Goal: Task Accomplishment & Management: Use online tool/utility

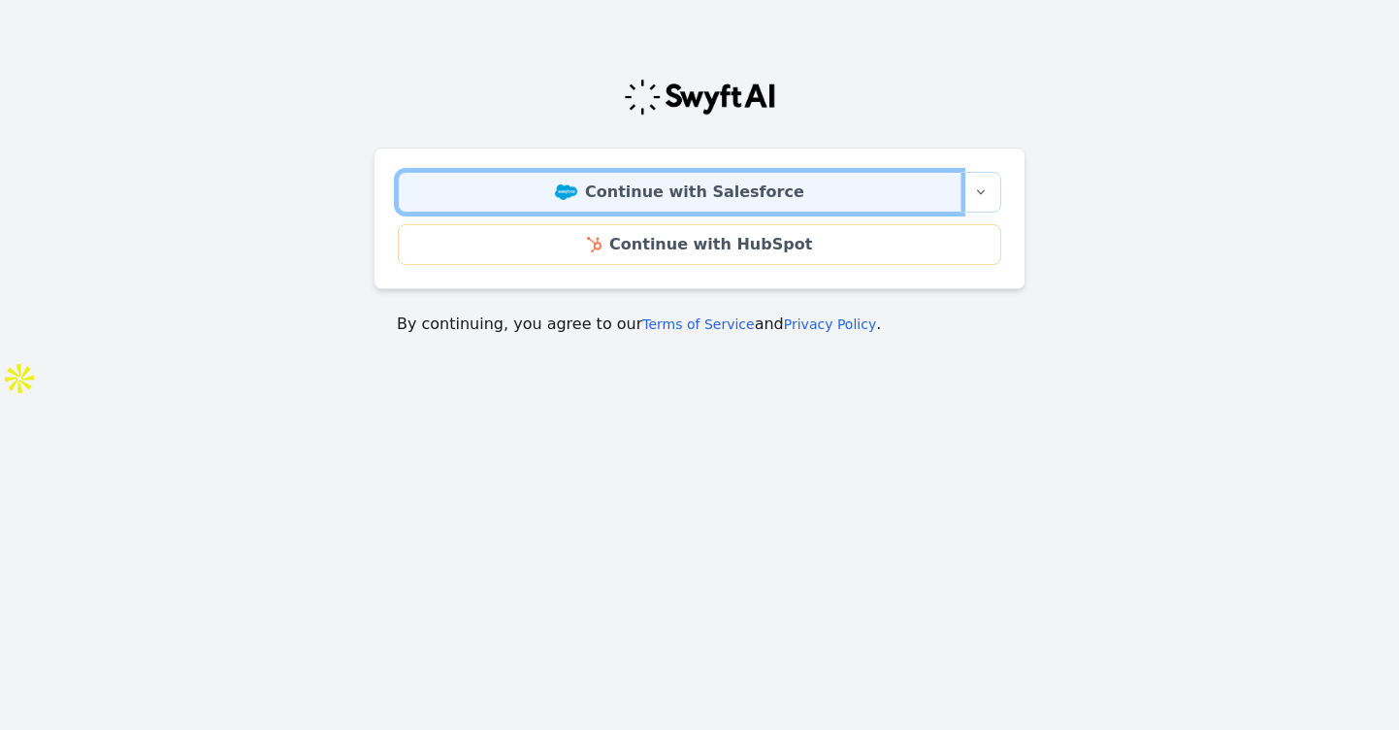
click at [759, 179] on link "Continue with Salesforce" at bounding box center [680, 192] width 564 height 41
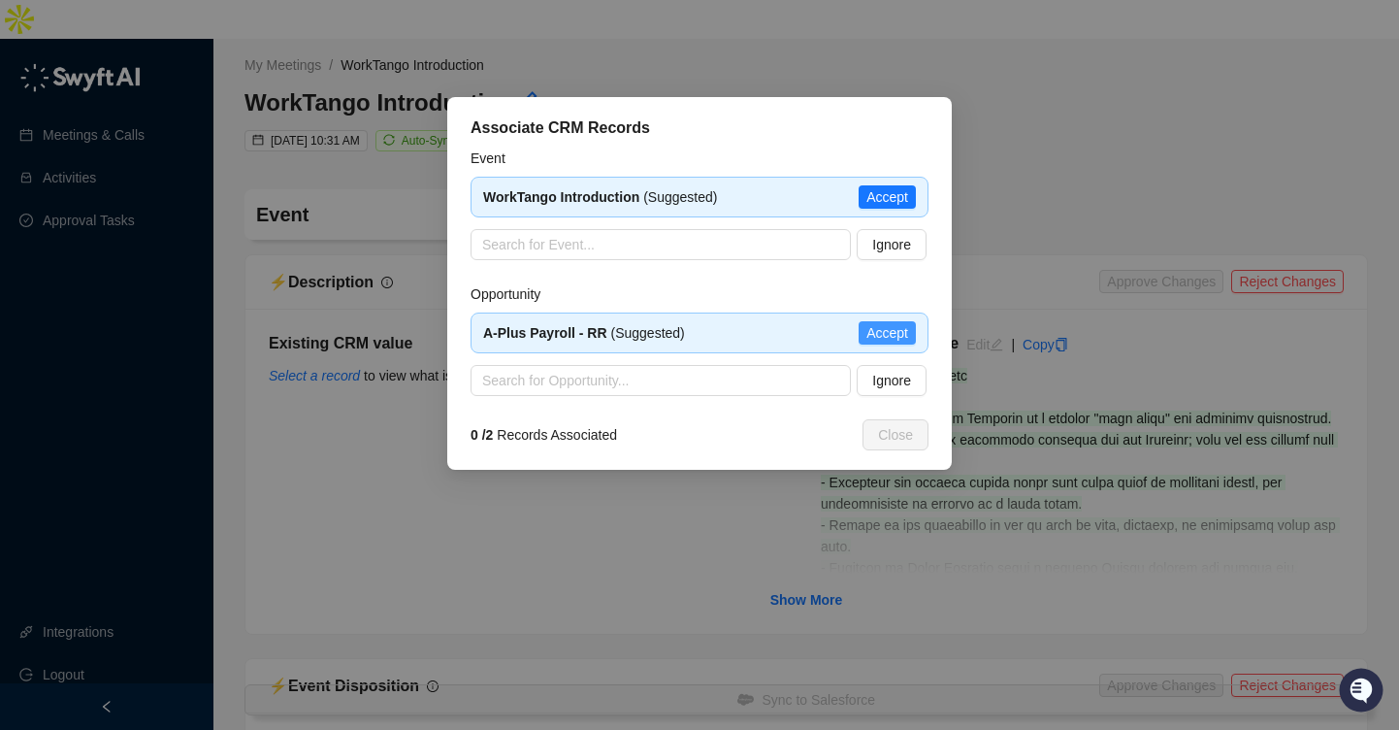
click at [888, 333] on span "Accept" at bounding box center [888, 332] width 42 height 21
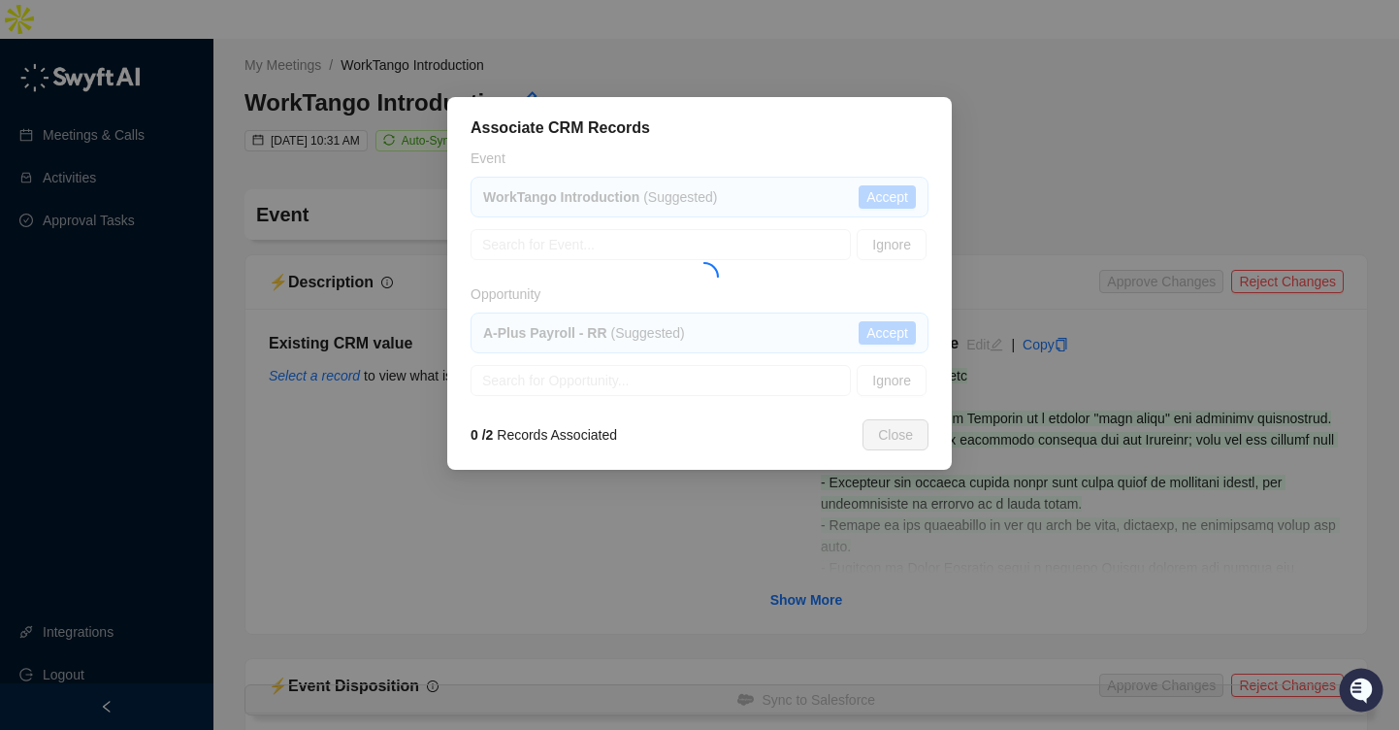
type textarea "**********"
type input "**********"
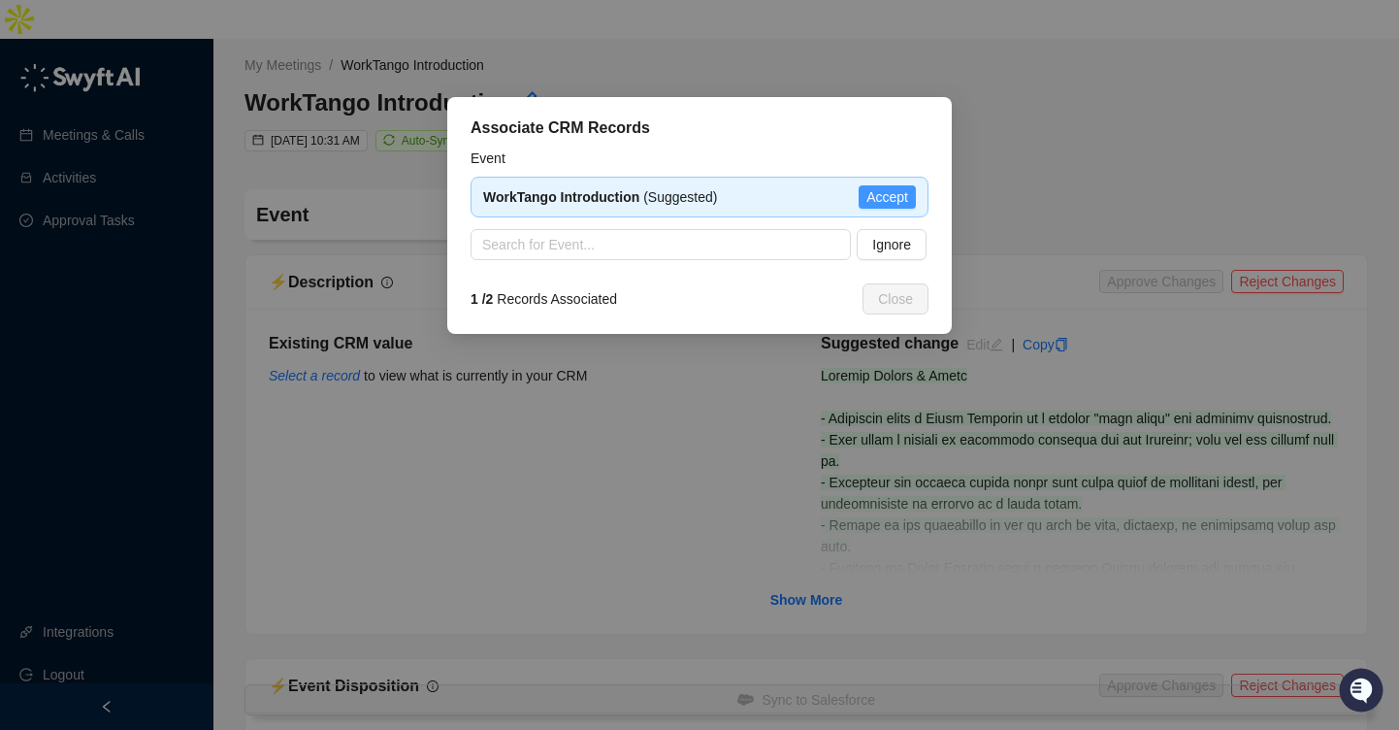
click at [892, 195] on span "Accept" at bounding box center [888, 196] width 42 height 21
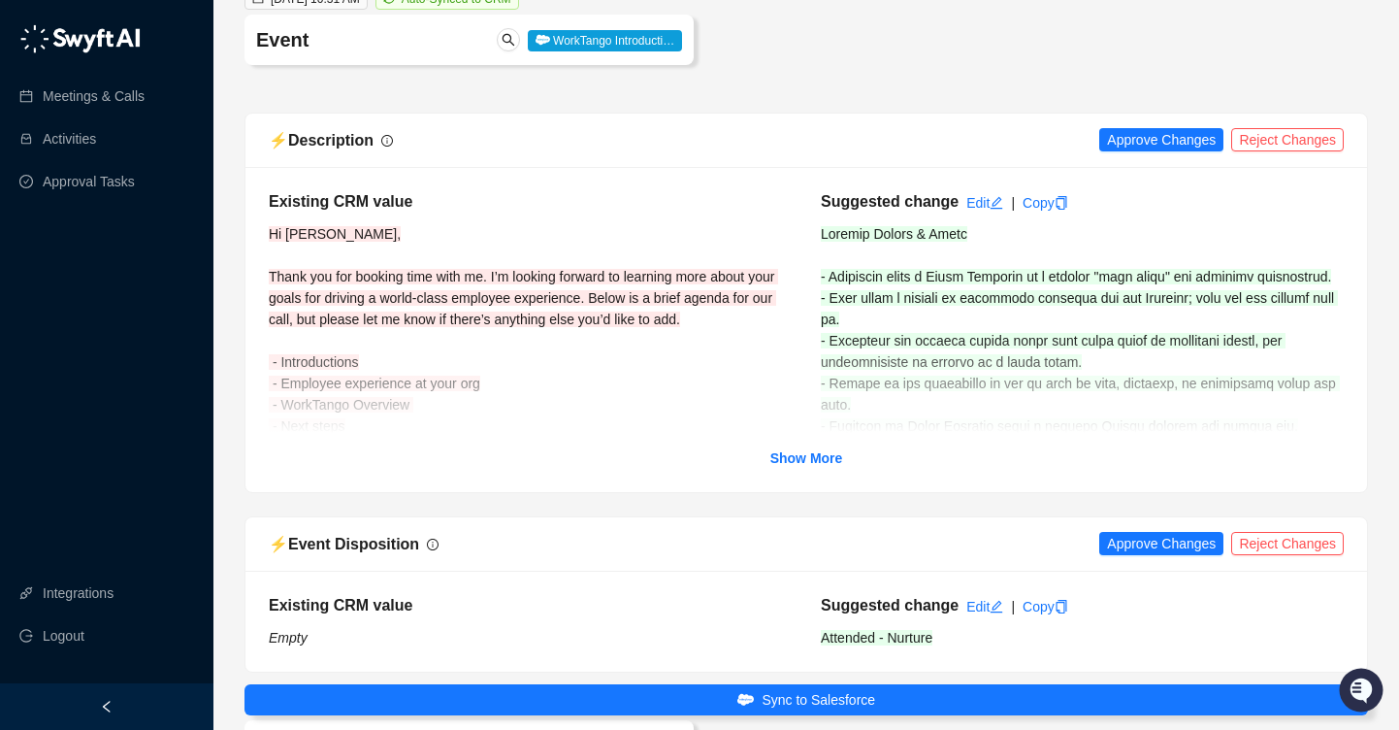
scroll to position [143, 0]
click at [1150, 128] on span "Approve Changes" at bounding box center [1161, 138] width 109 height 21
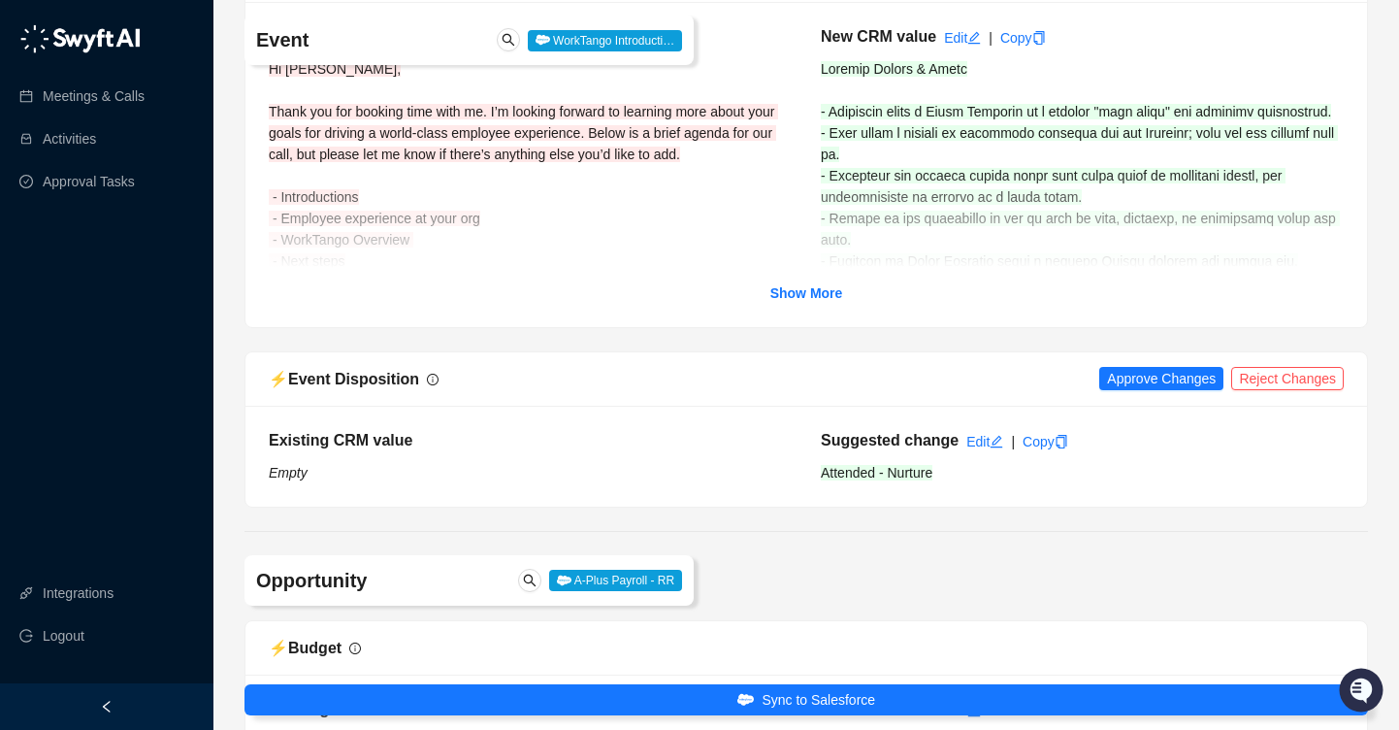
scroll to position [312, 0]
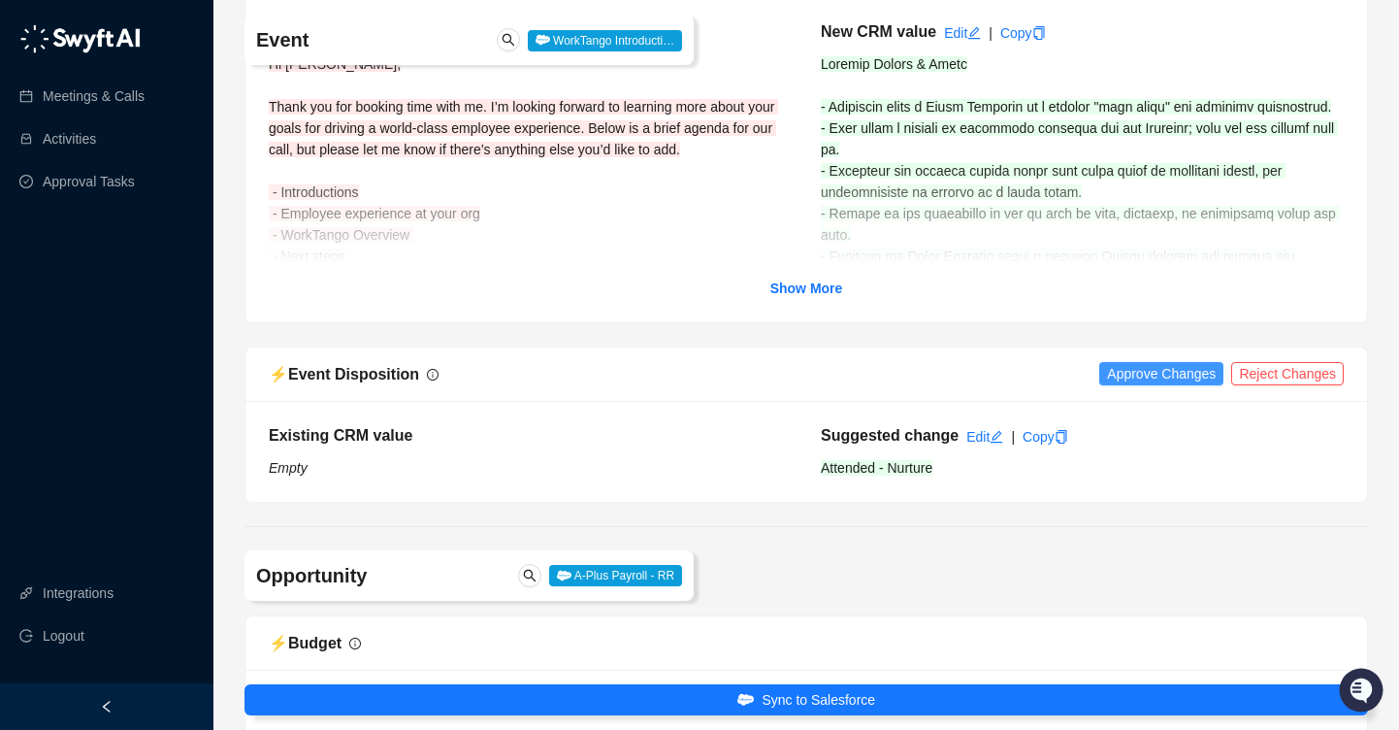
click at [1152, 363] on span "Approve Changes" at bounding box center [1161, 373] width 109 height 21
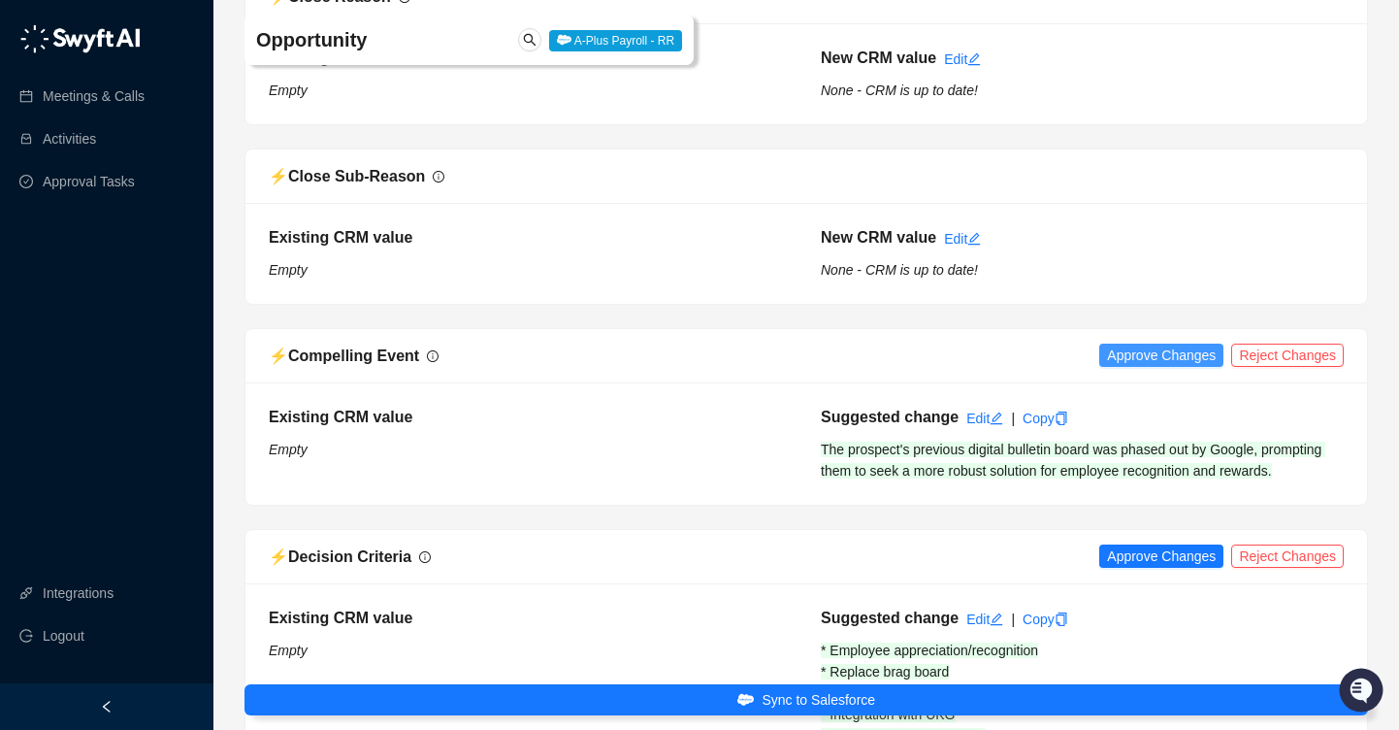
click at [1144, 345] on span "Approve Changes" at bounding box center [1161, 355] width 109 height 21
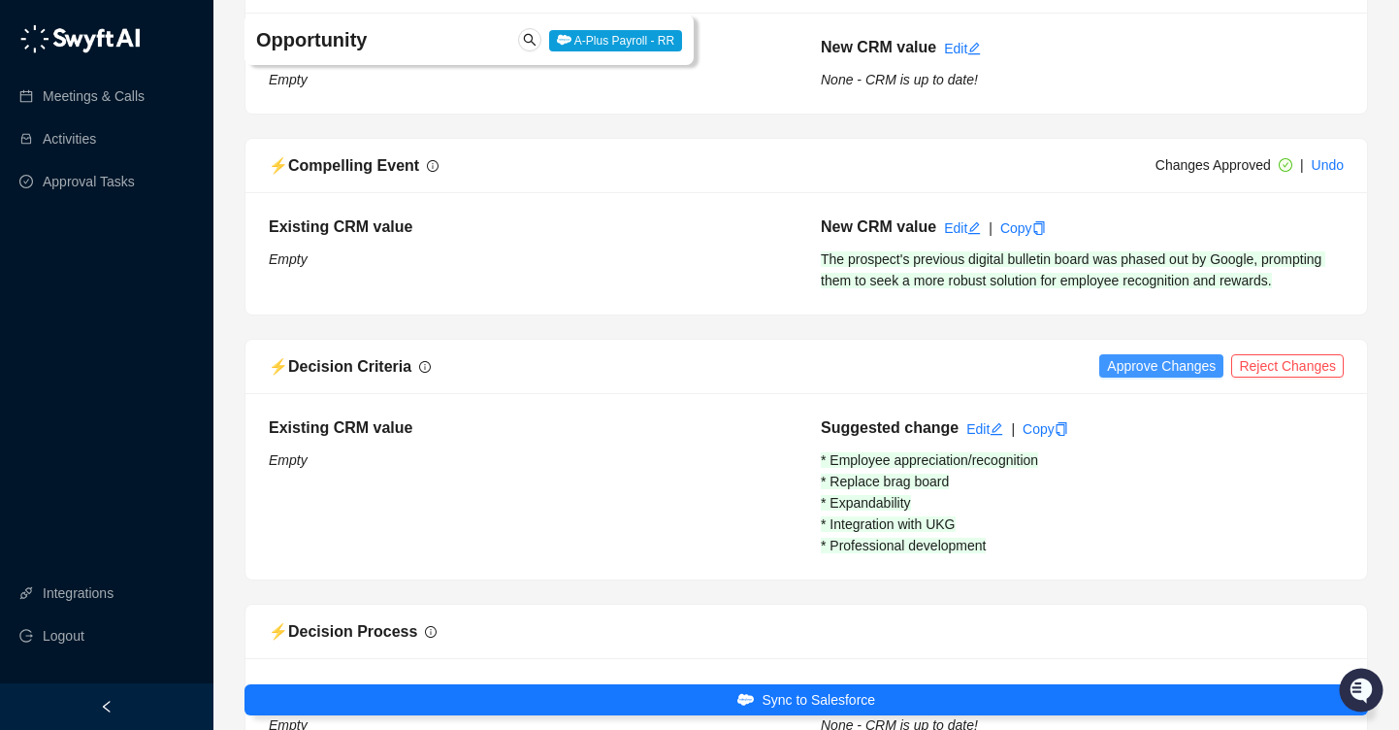
click at [1142, 355] on span "Approve Changes" at bounding box center [1161, 365] width 109 height 21
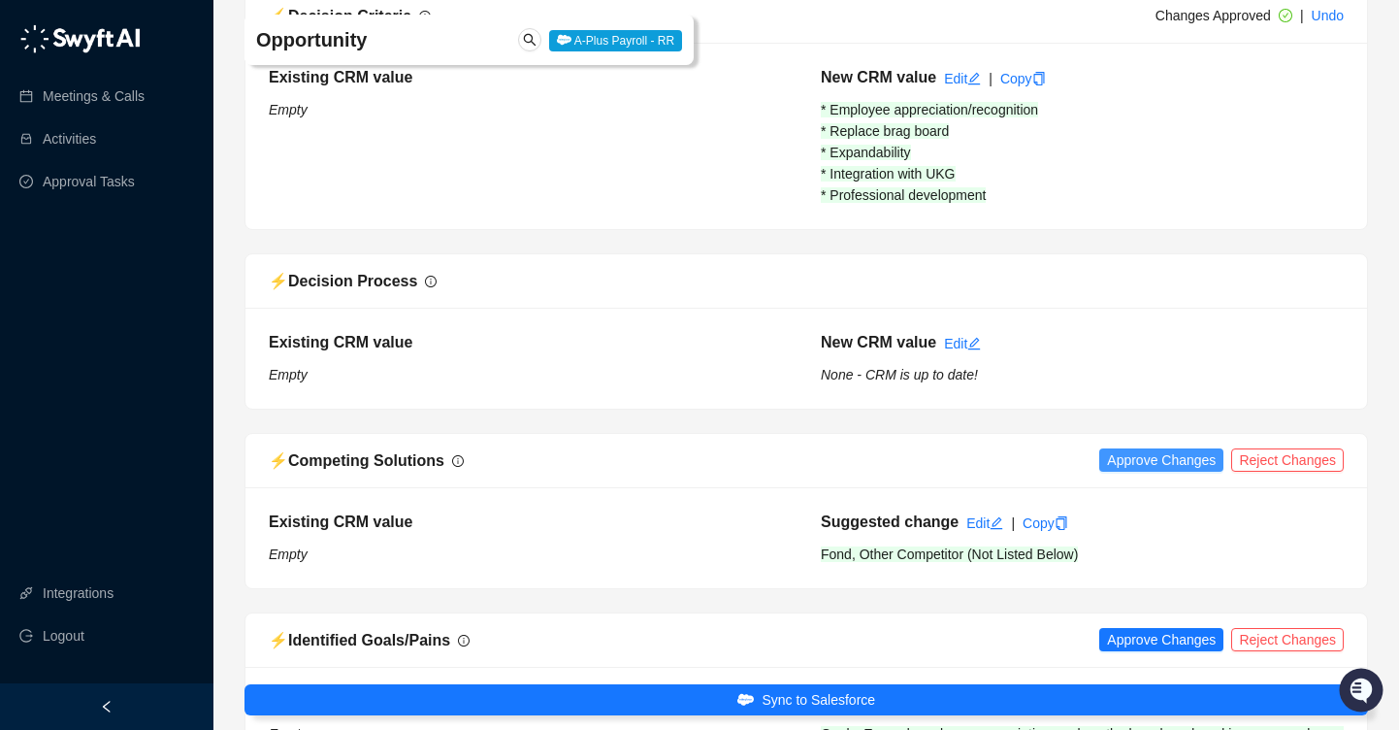
click at [1148, 449] on span "Approve Changes" at bounding box center [1161, 459] width 109 height 21
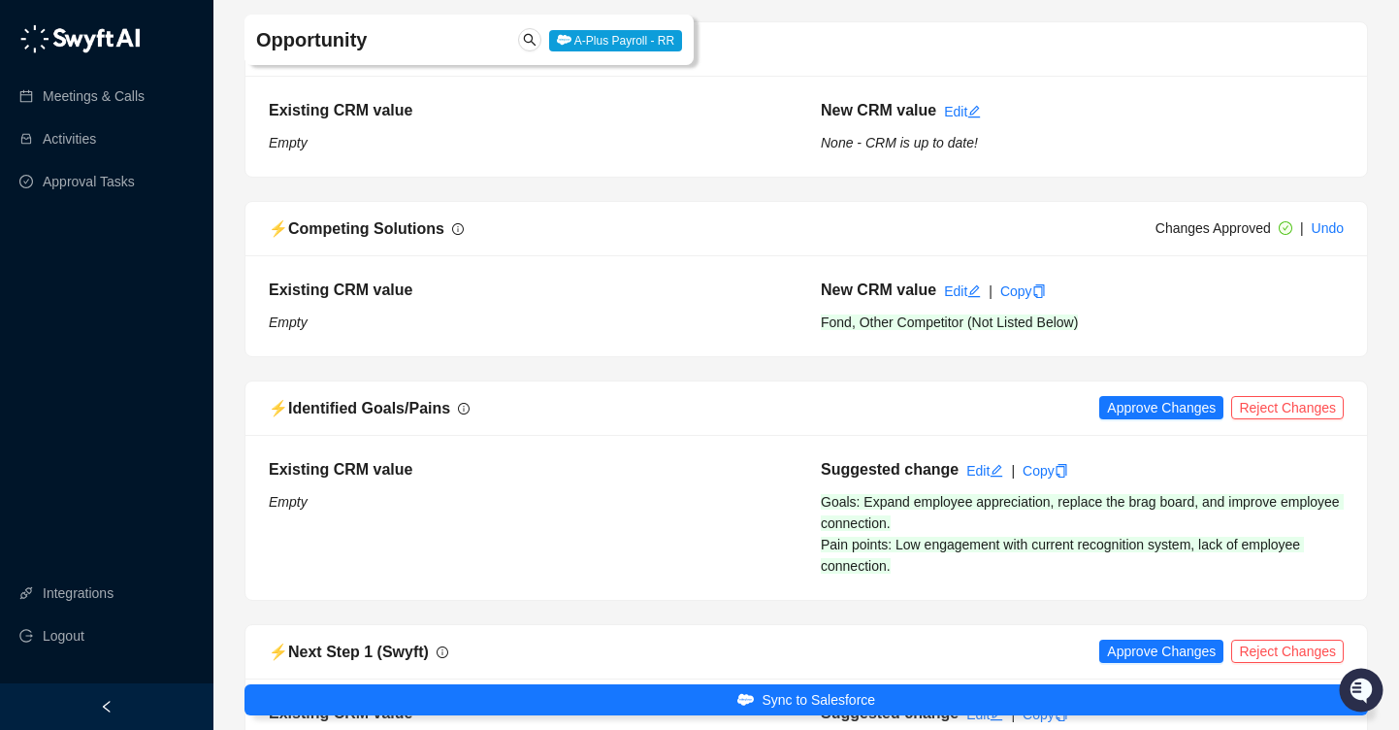
scroll to position [2100, 0]
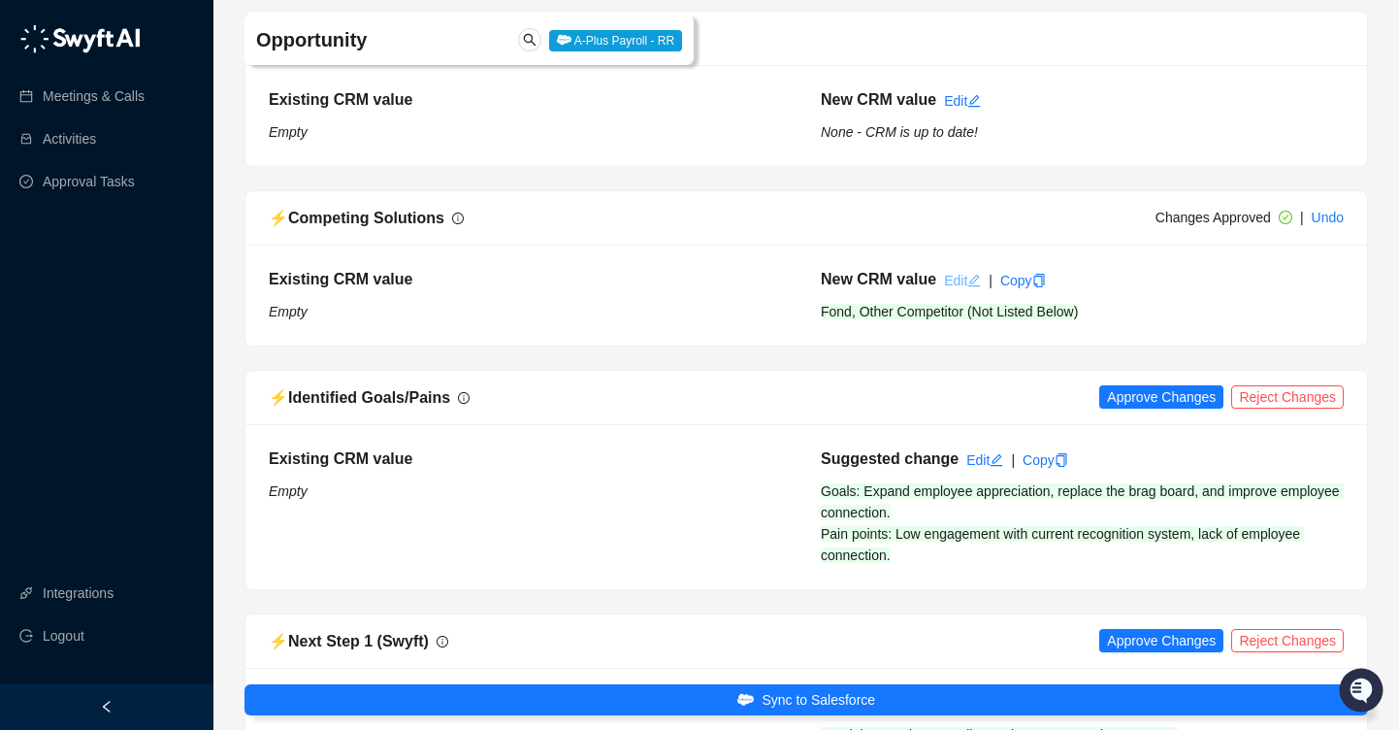
click at [950, 273] on link "Edit" at bounding box center [962, 281] width 37 height 16
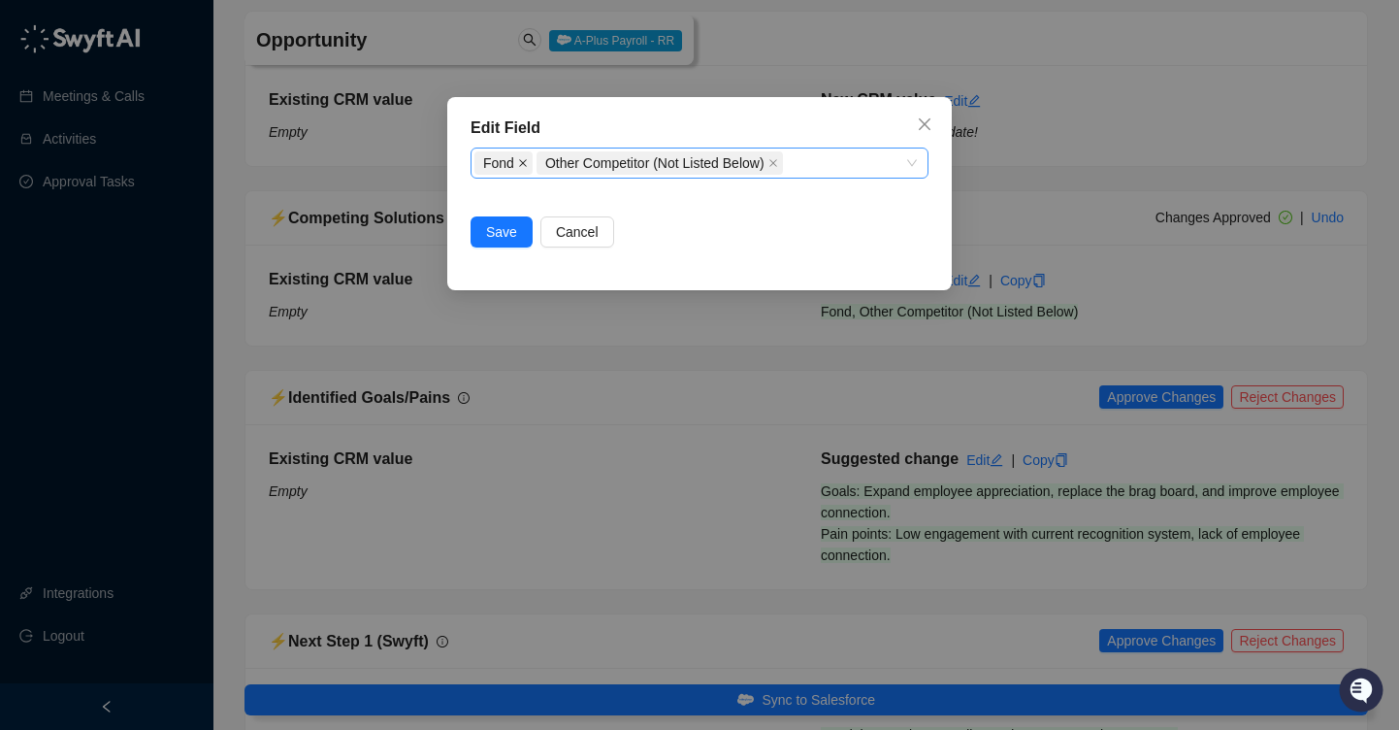
click at [521, 155] on span at bounding box center [523, 162] width 10 height 21
click at [505, 241] on span "Save" at bounding box center [501, 231] width 31 height 21
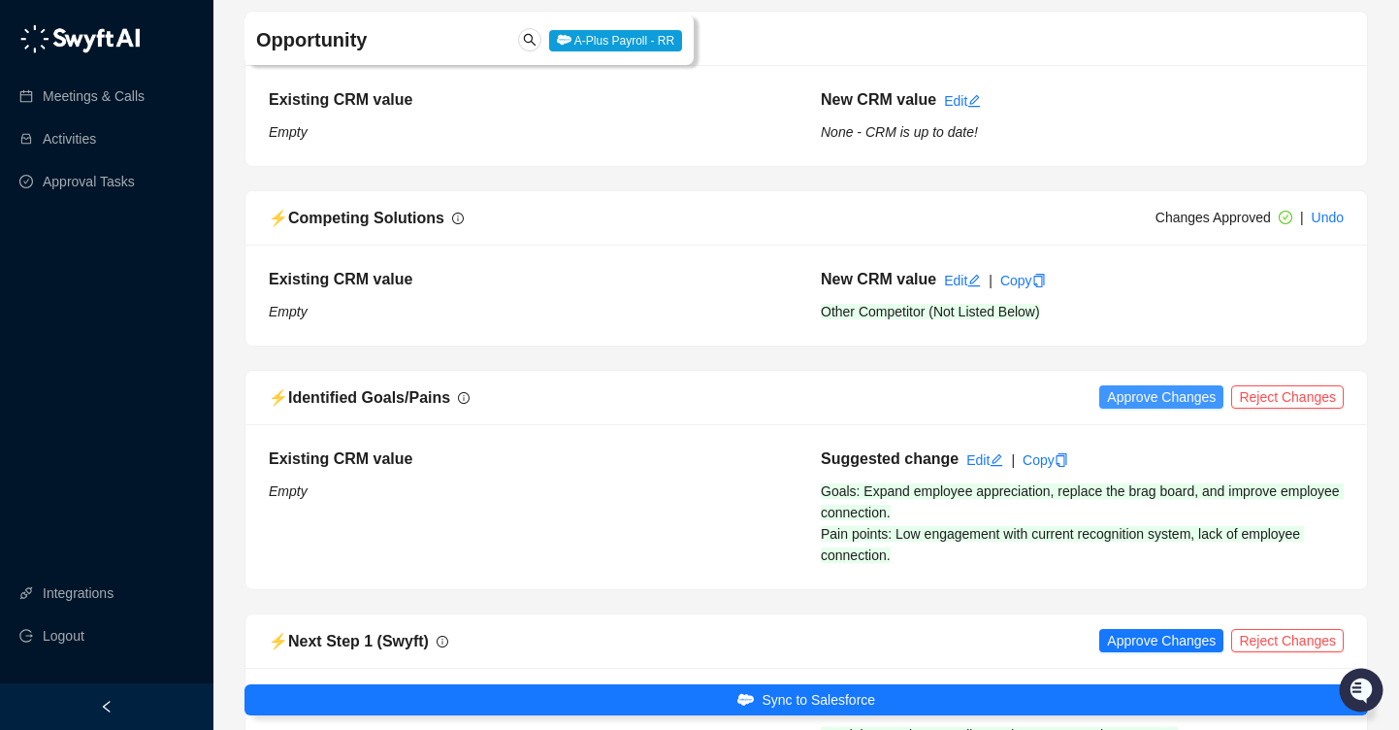
click at [1143, 386] on span "Approve Changes" at bounding box center [1161, 396] width 109 height 21
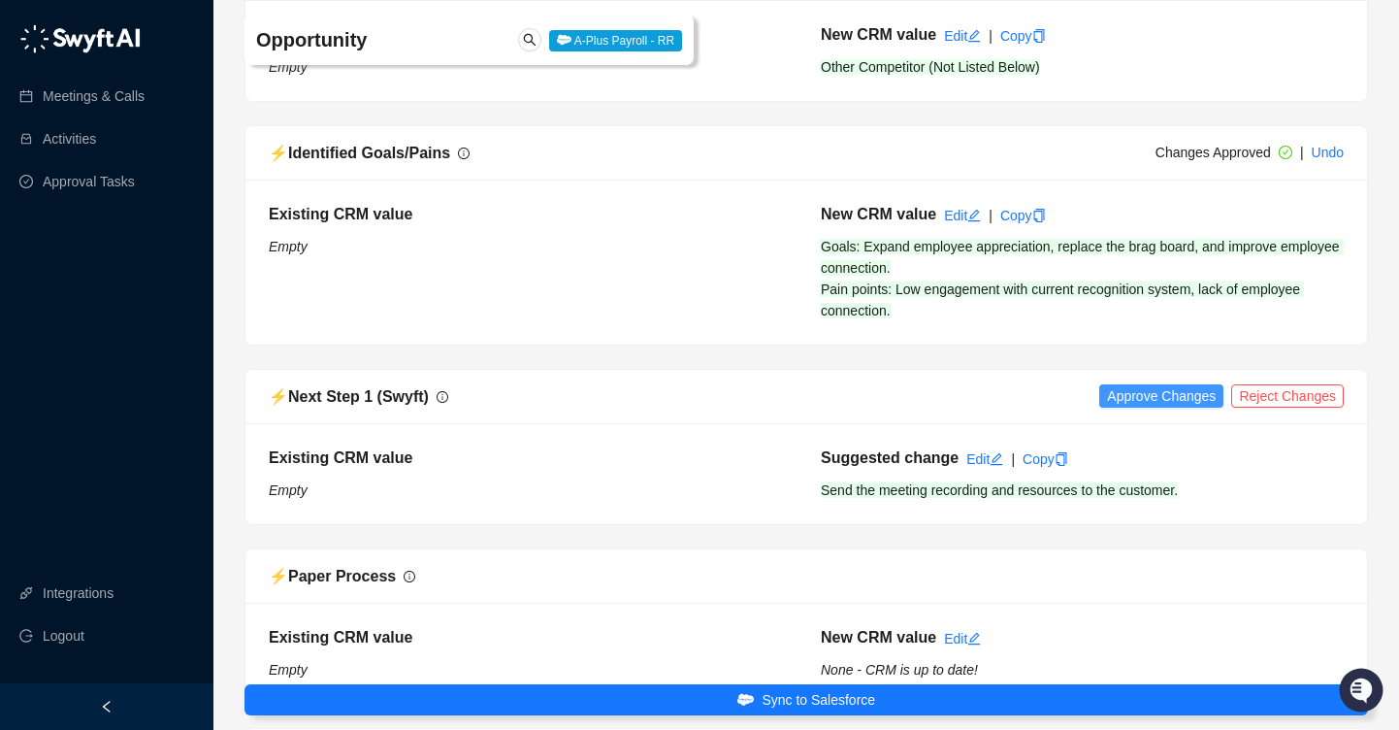
click at [1144, 385] on span "Approve Changes" at bounding box center [1161, 395] width 109 height 21
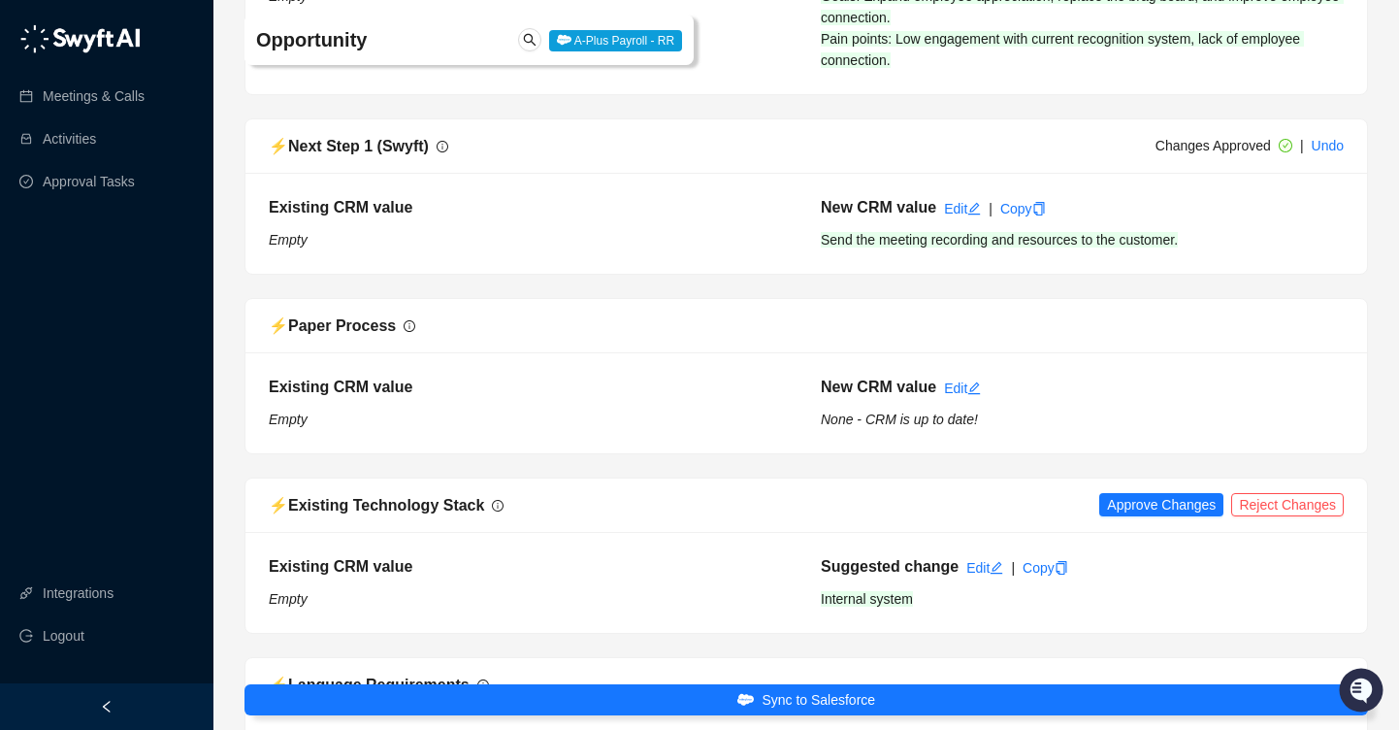
scroll to position [2637, 0]
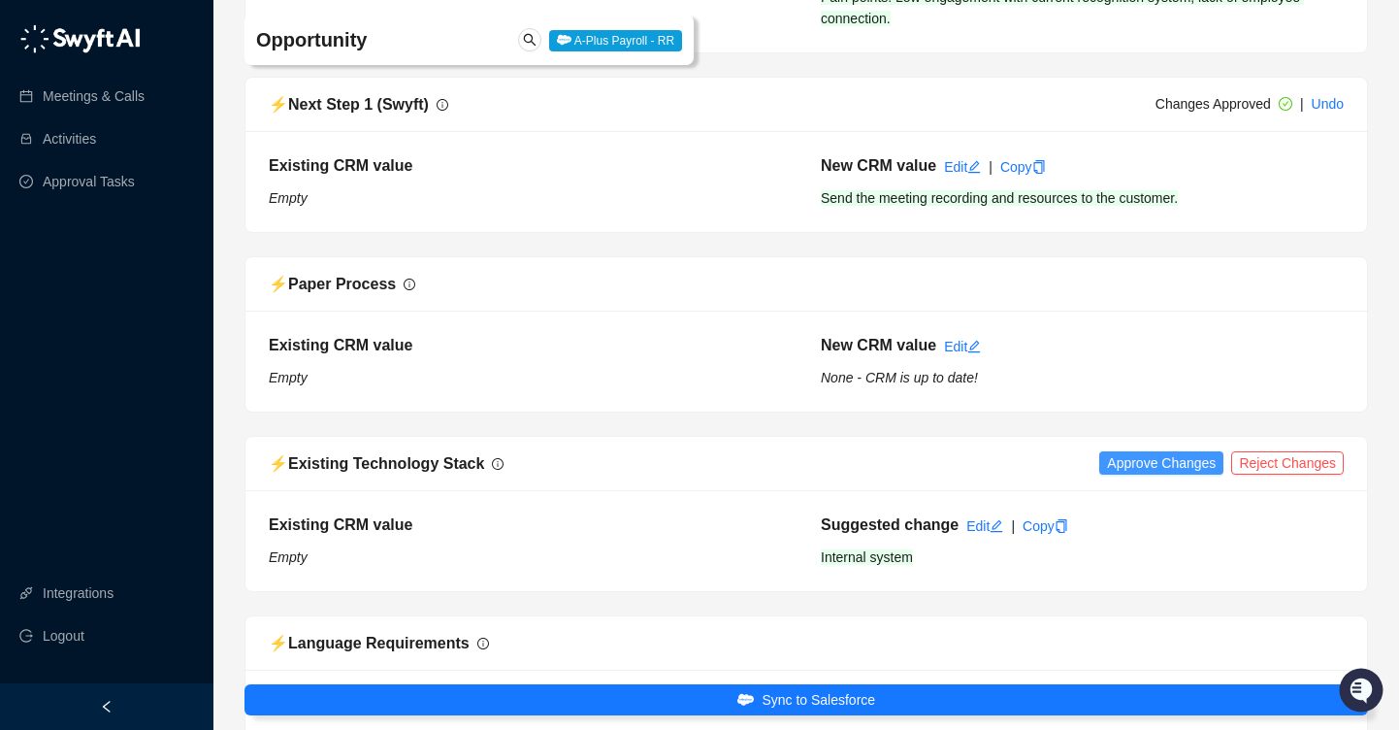
click at [1139, 452] on span "Approve Changes" at bounding box center [1161, 462] width 109 height 21
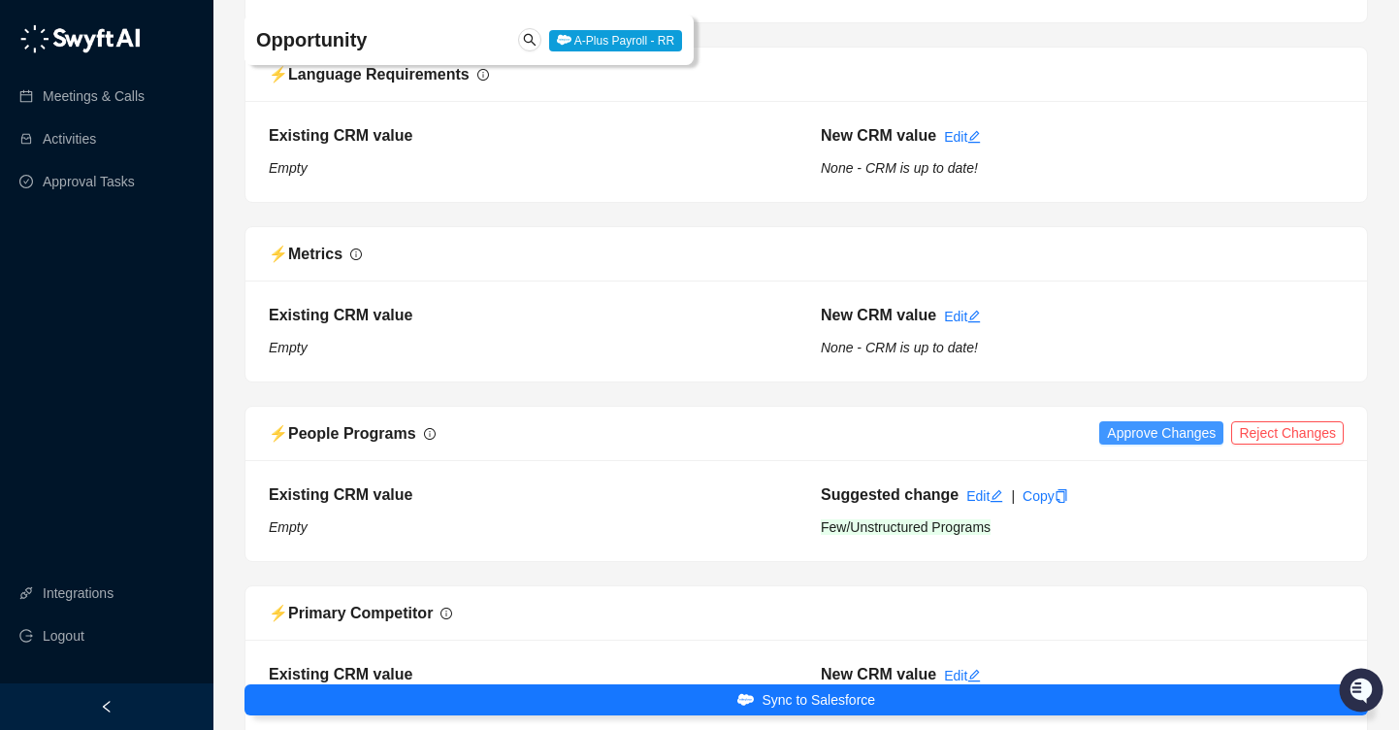
click at [1142, 422] on span "Approve Changes" at bounding box center [1161, 432] width 109 height 21
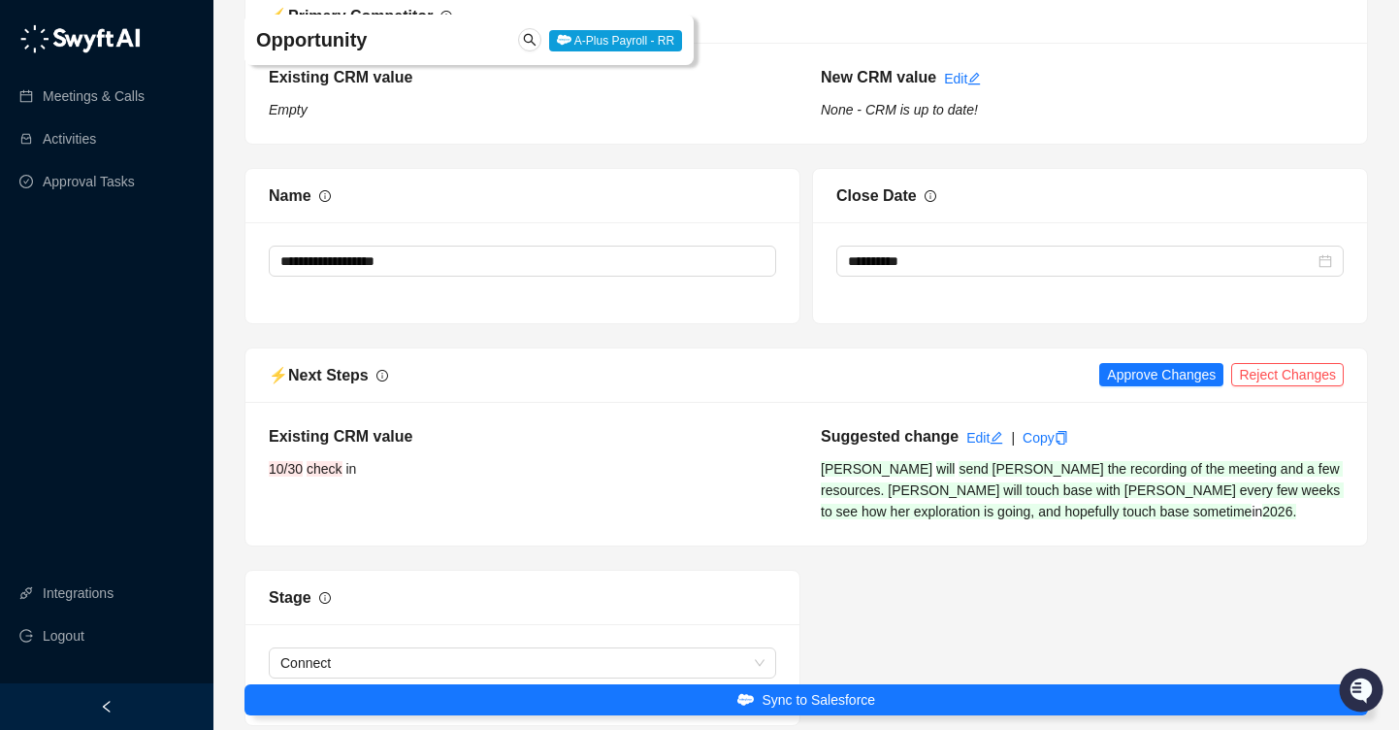
scroll to position [3861, 0]
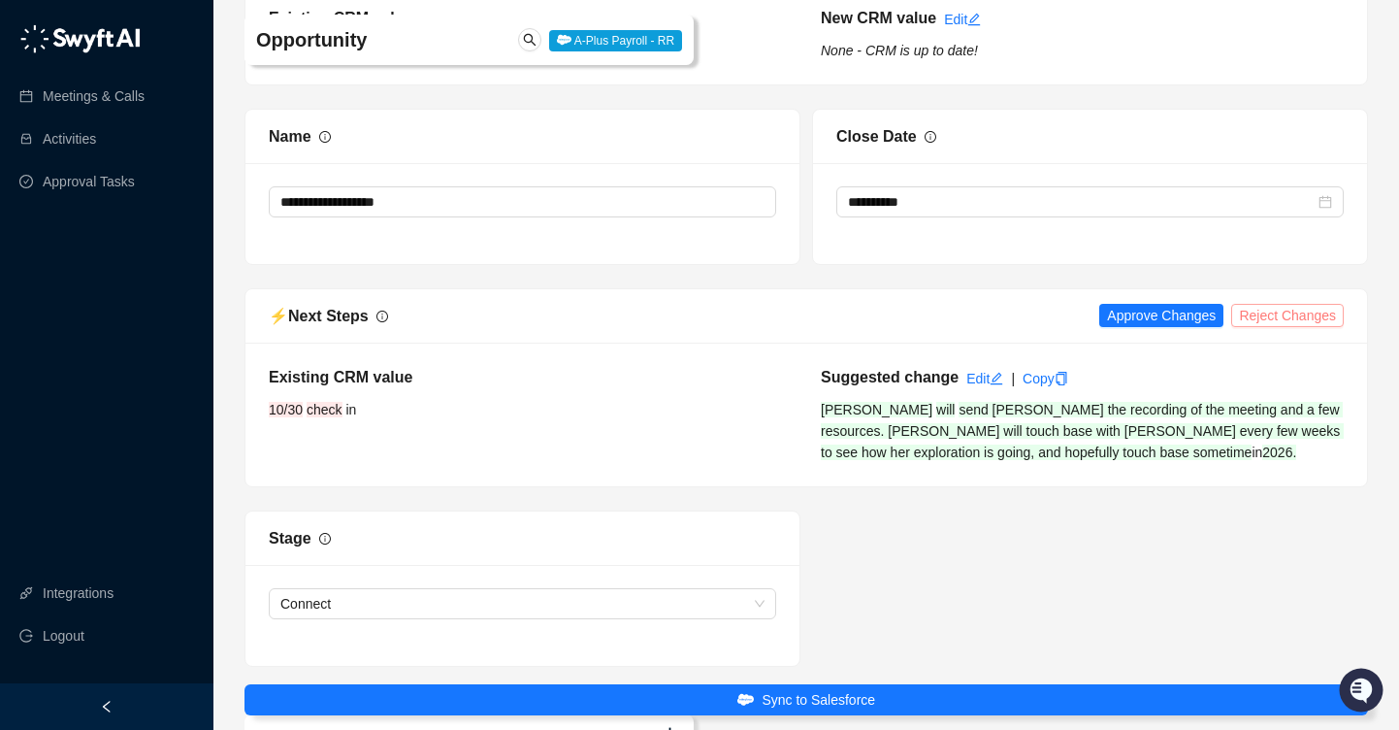
click at [1301, 306] on span "Reject Changes" at bounding box center [1287, 315] width 97 height 21
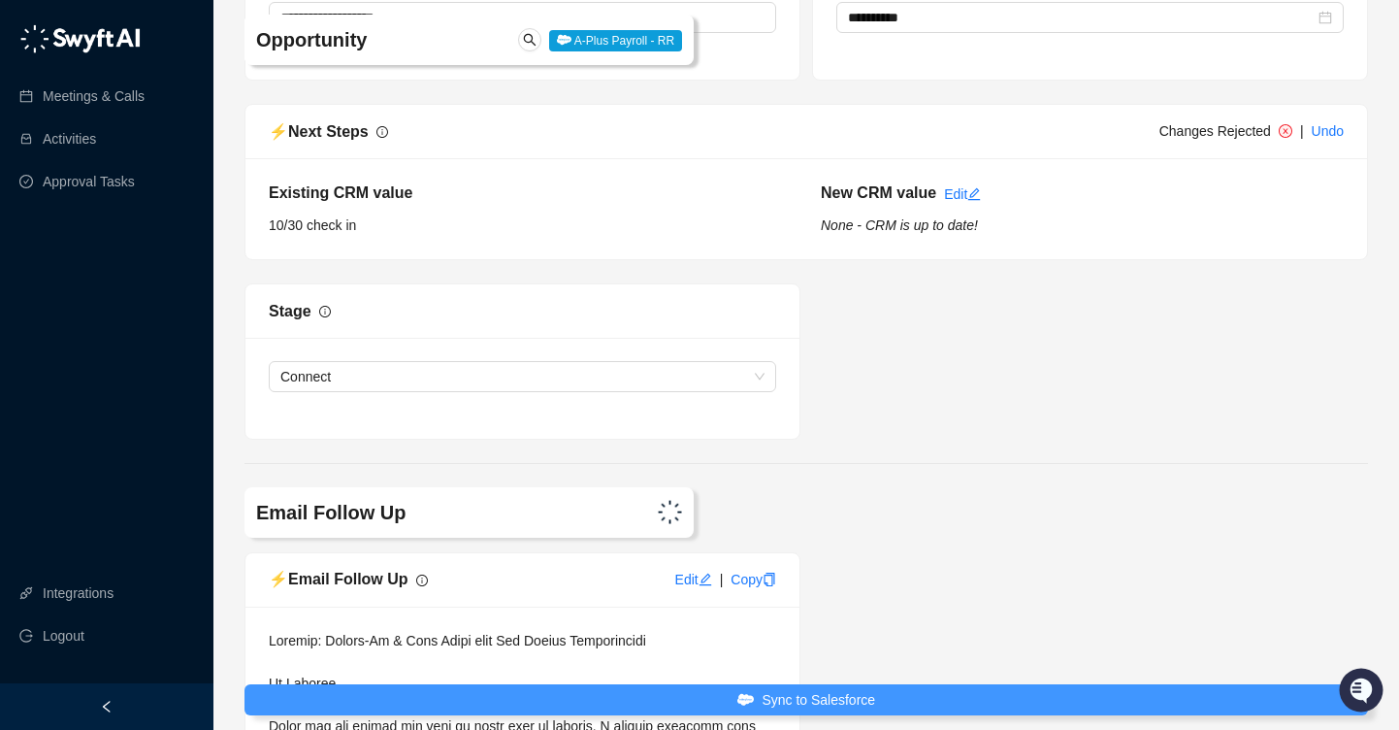
scroll to position [4047, 0]
click at [862, 700] on span "Sync to Salesforce" at bounding box center [819, 699] width 114 height 21
